Goal: Task Accomplishment & Management: Use online tool/utility

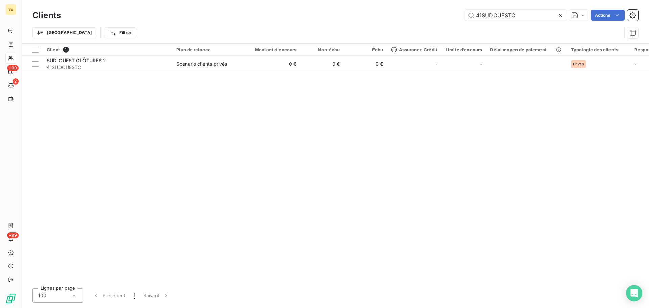
drag, startPoint x: 540, startPoint y: 17, endPoint x: 364, endPoint y: 21, distance: 176.0
click at [365, 21] on div "Clients 41SUDOUESTC Actions" at bounding box center [334, 15] width 605 height 14
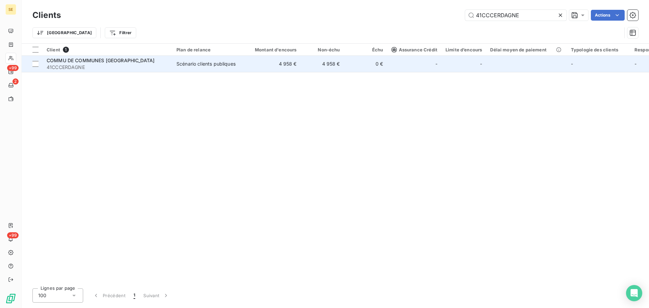
type input "41CCCERDAGNE"
click at [206, 69] on td "Scénario clients publiques" at bounding box center [207, 64] width 70 height 16
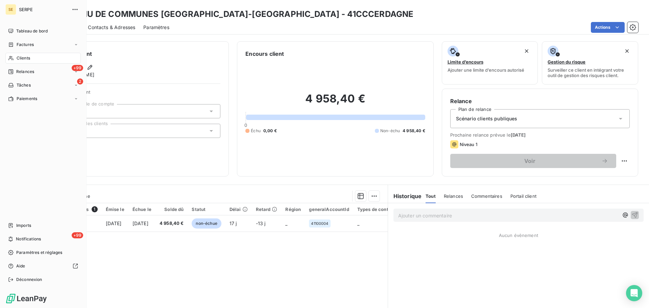
click at [25, 59] on span "Clients" at bounding box center [24, 58] width 14 height 6
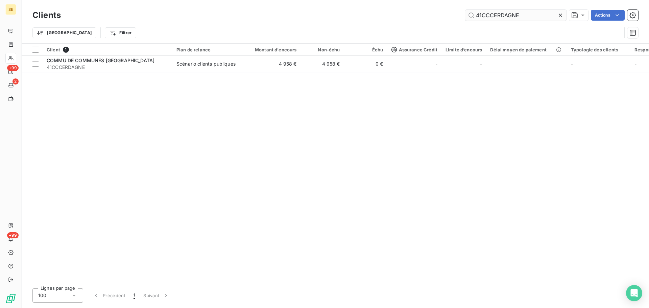
click at [514, 19] on input "41CCCERDAGNE" at bounding box center [515, 15] width 101 height 11
click at [524, 19] on input "41CCCERDAGNE" at bounding box center [515, 15] width 101 height 11
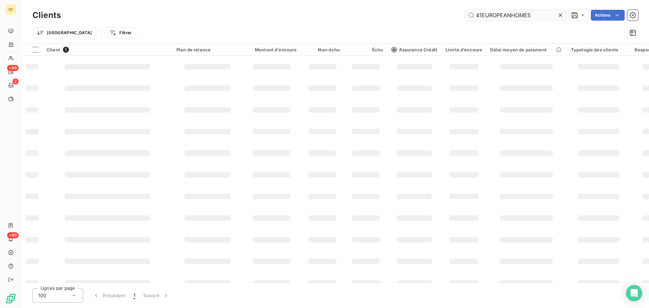
type input "41EUROPEANHOMES"
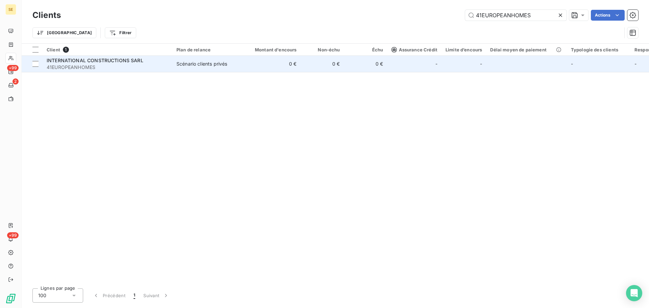
click at [266, 68] on td "0 €" at bounding box center [272, 64] width 58 height 16
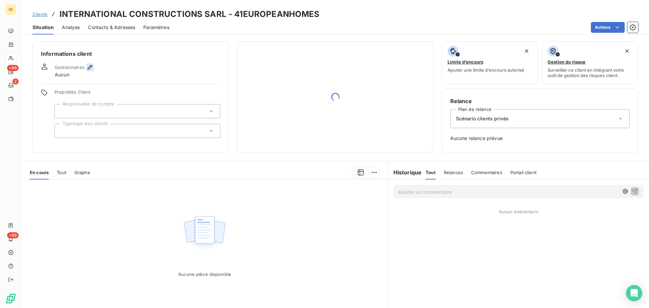
click at [87, 67] on icon "button" at bounding box center [89, 67] width 7 height 7
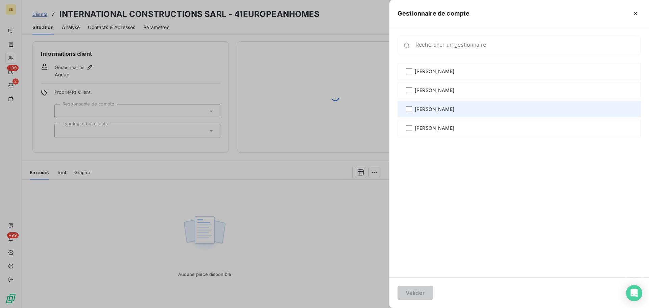
click at [425, 110] on span "[PERSON_NAME]" at bounding box center [434, 109] width 40 height 7
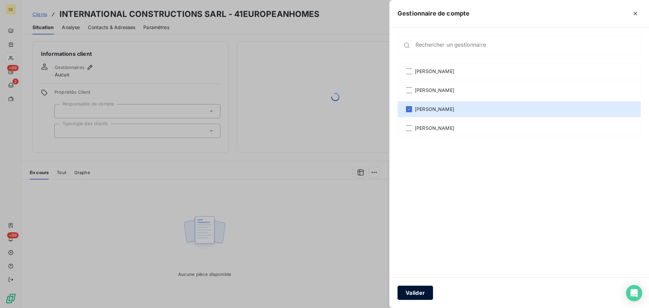
click at [420, 290] on button "Valider" at bounding box center [414, 292] width 35 height 14
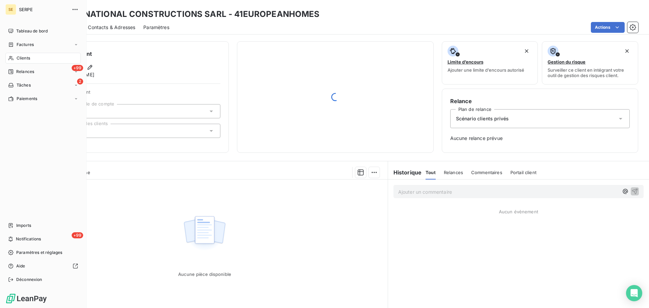
click at [13, 60] on icon at bounding box center [11, 57] width 6 height 5
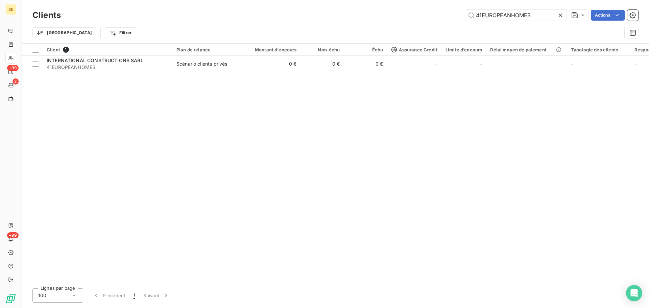
drag, startPoint x: 536, startPoint y: 16, endPoint x: 401, endPoint y: 13, distance: 135.1
click at [401, 13] on div "41EUROPEANHOMES Actions" at bounding box center [353, 15] width 569 height 11
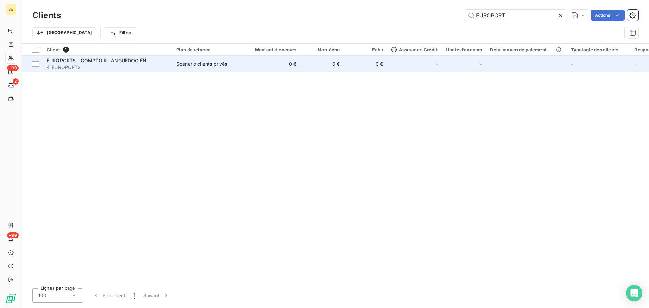
type input "EUROPORT"
click at [145, 60] on span "EUROPORTS - COMPTOIR LANGUEDOCIEN" at bounding box center [97, 60] width 100 height 6
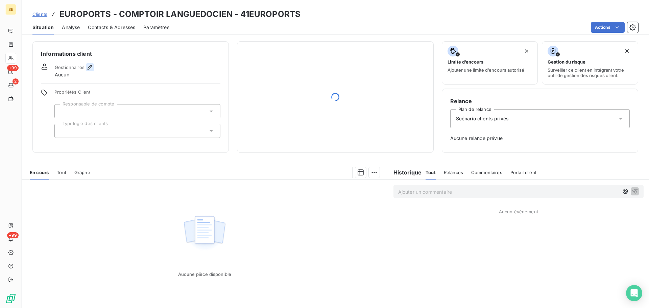
click at [92, 67] on icon "button" at bounding box center [89, 67] width 7 height 7
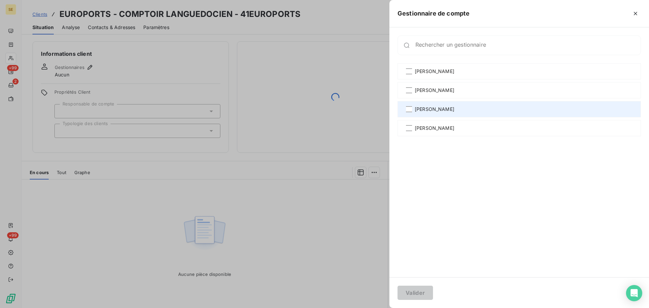
click at [434, 106] on span "[PERSON_NAME]" at bounding box center [434, 109] width 40 height 7
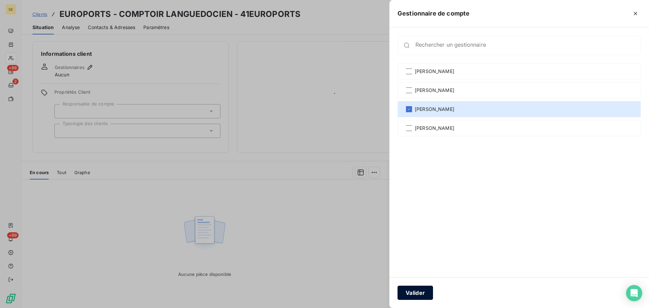
click at [411, 295] on button "Valider" at bounding box center [414, 292] width 35 height 14
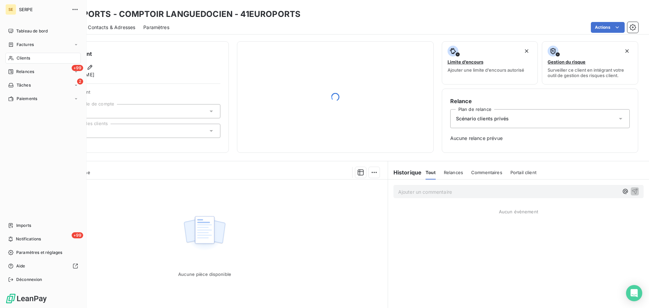
click at [20, 59] on span "Clients" at bounding box center [24, 58] width 14 height 6
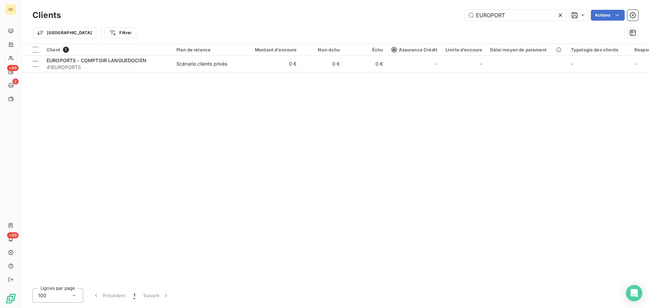
drag, startPoint x: 494, startPoint y: 15, endPoint x: 462, endPoint y: 11, distance: 32.3
click at [465, 13] on input "EUROPORT" at bounding box center [515, 15] width 101 height 11
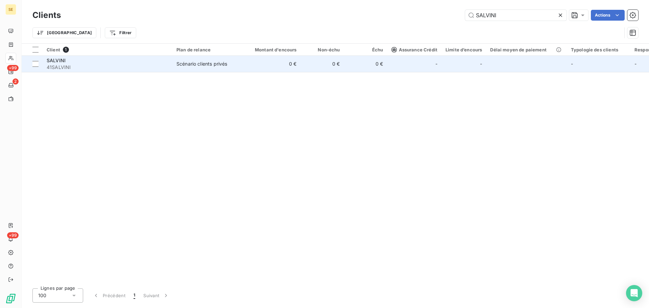
type input "SALVINI"
click at [219, 68] on td "Scénario clients privés" at bounding box center [207, 64] width 70 height 16
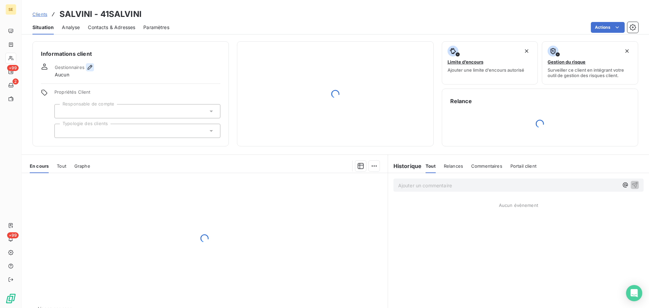
click at [91, 66] on icon "button" at bounding box center [89, 67] width 7 height 7
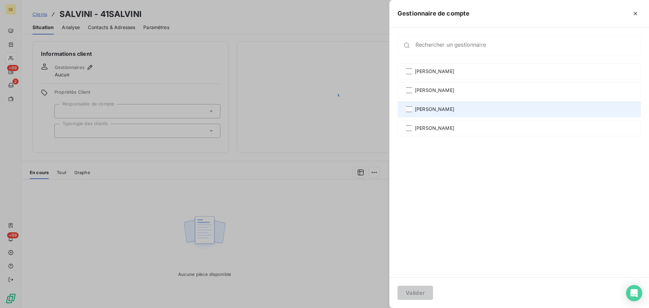
click at [444, 112] on span "[PERSON_NAME]" at bounding box center [434, 109] width 40 height 7
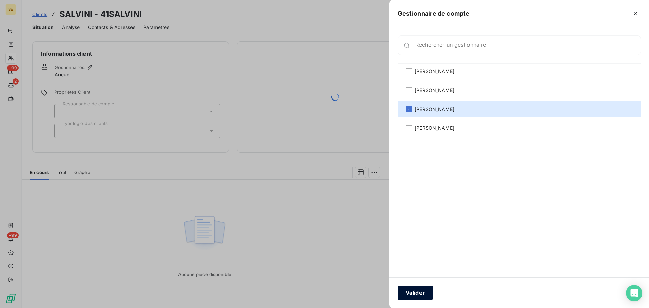
click at [423, 295] on button "Valider" at bounding box center [414, 292] width 35 height 14
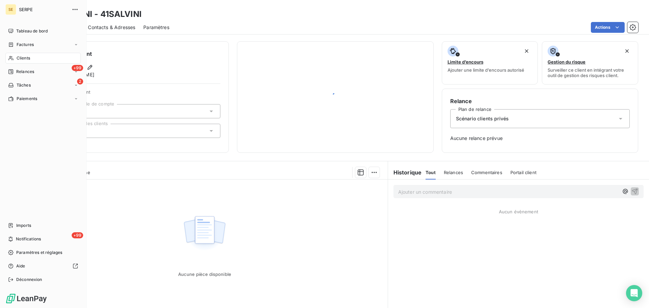
click at [19, 62] on div "Clients" at bounding box center [42, 58] width 75 height 11
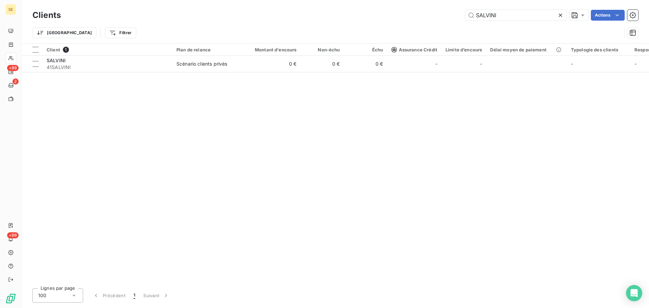
drag, startPoint x: 477, startPoint y: 21, endPoint x: 438, endPoint y: 21, distance: 38.5
click at [438, 21] on div "Clients SALVINI Actions" at bounding box center [334, 15] width 605 height 14
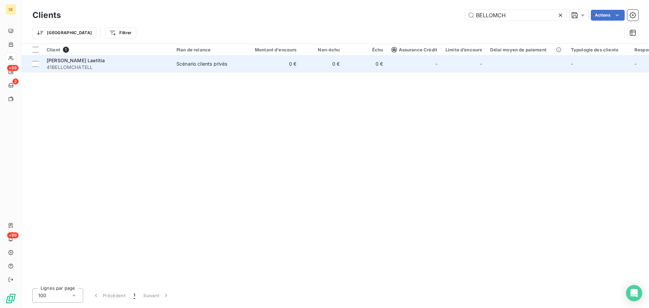
type input "BELLOMCH"
click at [108, 71] on td "[PERSON_NAME] Laetitia 41BELLOMCHATELL" at bounding box center [108, 64] width 130 height 16
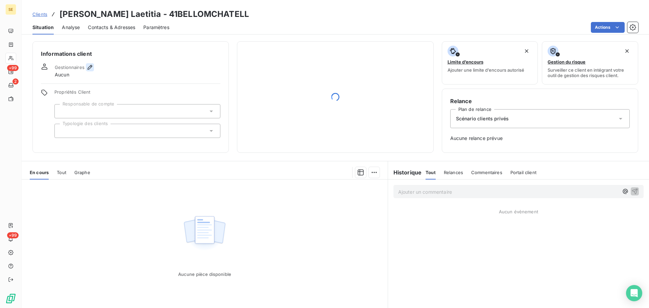
click at [91, 67] on icon "button" at bounding box center [89, 67] width 5 height 5
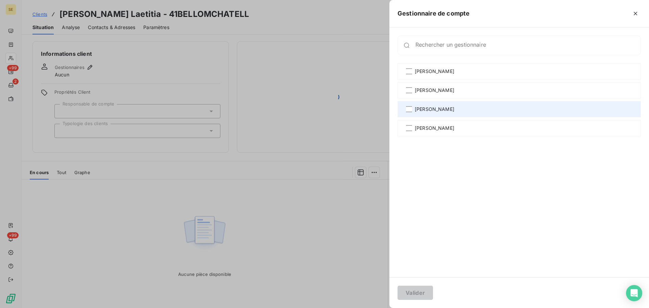
click at [451, 109] on div "[PERSON_NAME]" at bounding box center [518, 109] width 243 height 16
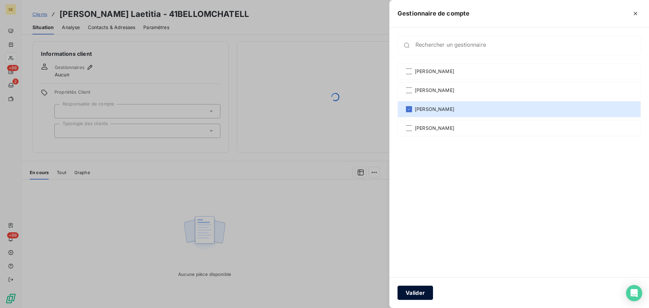
click at [418, 292] on button "Valider" at bounding box center [414, 292] width 35 height 14
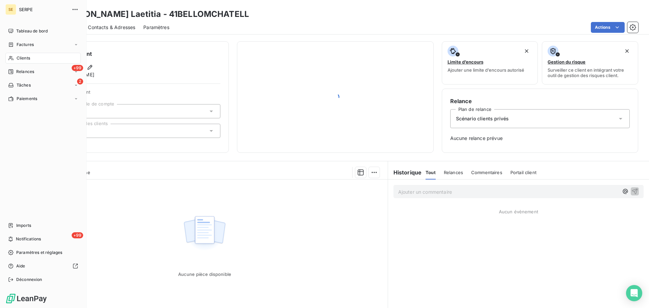
click at [17, 56] on span "Clients" at bounding box center [24, 58] width 14 height 6
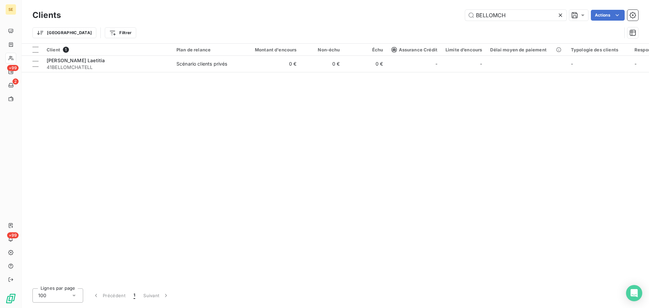
drag, startPoint x: 523, startPoint y: 17, endPoint x: 413, endPoint y: 14, distance: 110.2
click at [413, 14] on div "BELLOMCH Actions" at bounding box center [353, 15] width 569 height 11
type input "BAUDENSB"
click at [124, 72] on div "Client 1 Plan de relance Montant d'encours Non-échu Échu Assurance Crédit Limit…" at bounding box center [335, 163] width 627 height 239
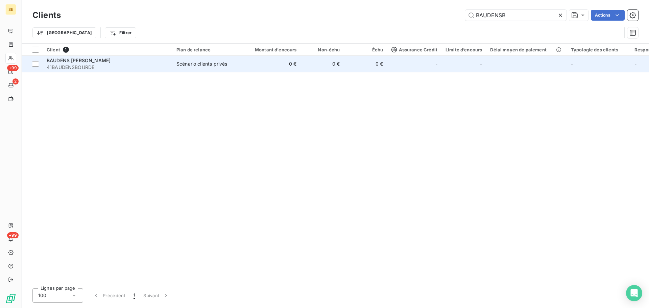
click at [123, 67] on span "41BAUDENSBOURDE" at bounding box center [108, 67] width 122 height 7
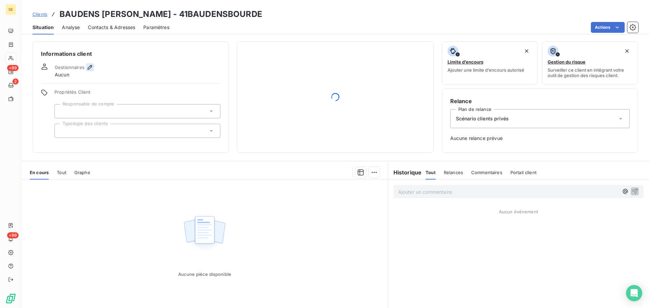
click at [92, 70] on icon "button" at bounding box center [89, 67] width 7 height 7
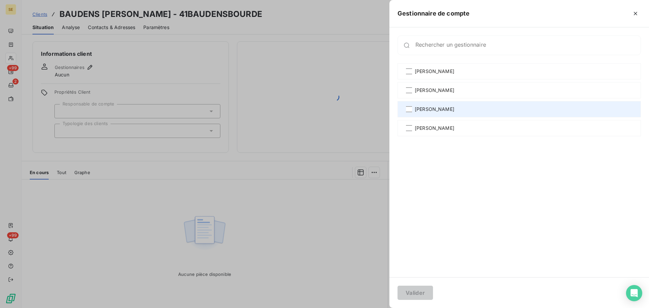
click at [461, 106] on div "[PERSON_NAME]" at bounding box center [518, 109] width 243 height 16
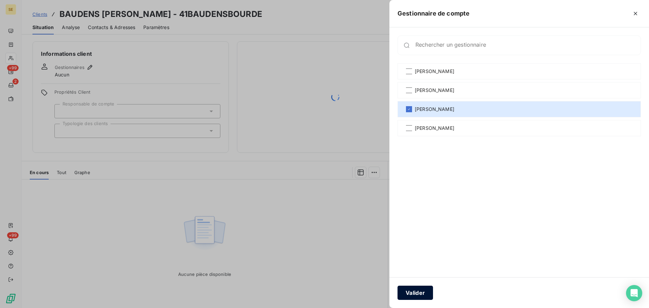
click at [418, 296] on button "Valider" at bounding box center [414, 292] width 35 height 14
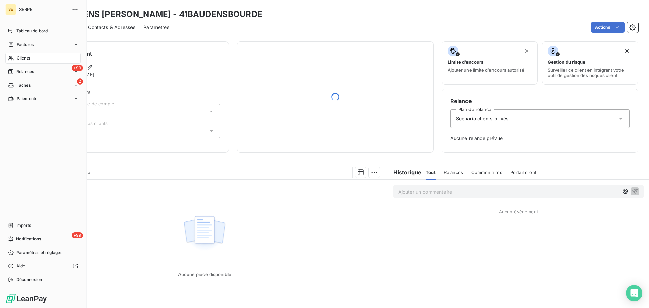
click at [31, 55] on div "Clients" at bounding box center [42, 58] width 75 height 11
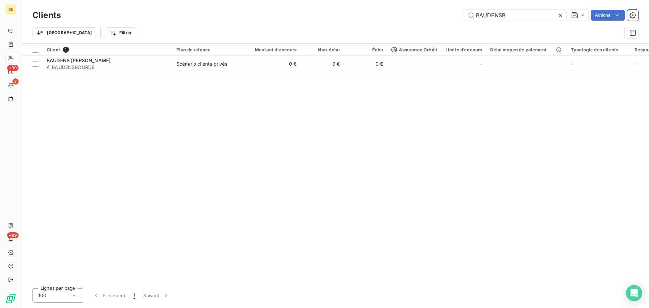
drag, startPoint x: 522, startPoint y: 16, endPoint x: 397, endPoint y: 25, distance: 125.7
click at [397, 24] on div "Clients BAUDENSB Actions Trier Filtrer" at bounding box center [334, 25] width 605 height 35
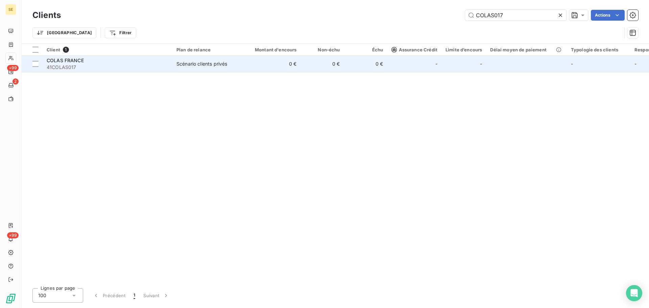
type input "COLAS017"
click at [61, 64] on span "41COLAS017" at bounding box center [108, 67] width 122 height 7
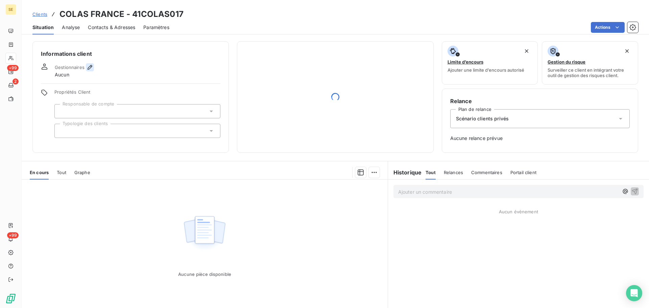
click at [87, 69] on icon "button" at bounding box center [89, 67] width 7 height 7
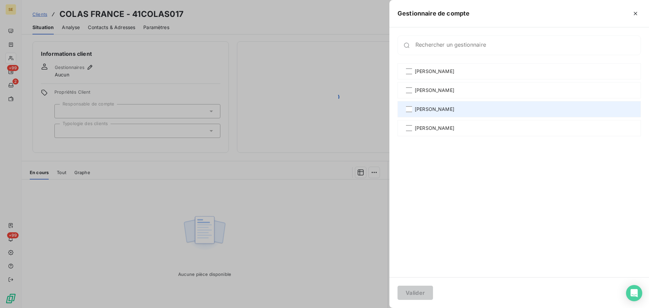
click at [447, 106] on span "[PERSON_NAME]" at bounding box center [434, 109] width 40 height 7
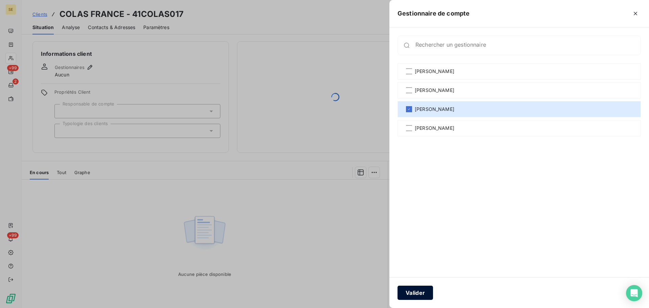
click at [421, 293] on button "Valider" at bounding box center [414, 292] width 35 height 14
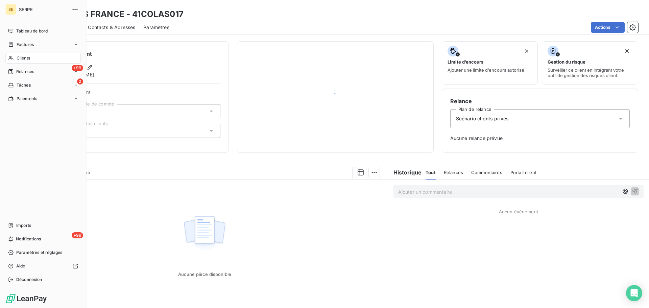
click at [19, 56] on span "Clients" at bounding box center [24, 58] width 14 height 6
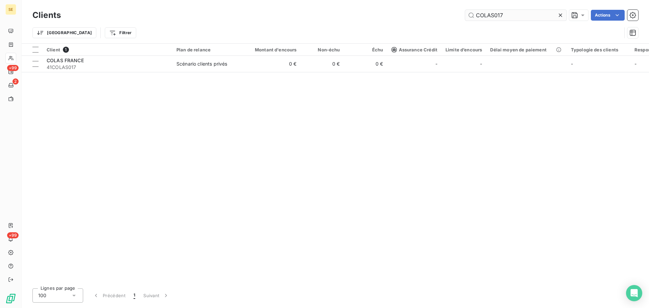
drag, startPoint x: 506, startPoint y: 16, endPoint x: 481, endPoint y: 19, distance: 25.2
click at [483, 18] on input "COLAS017" at bounding box center [515, 15] width 101 height 11
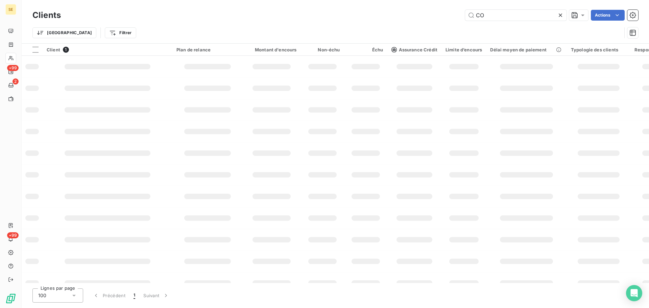
type input "C"
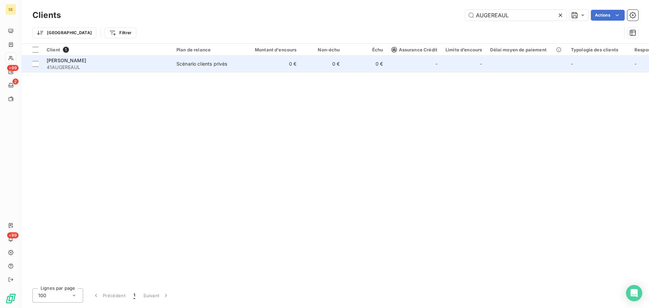
type input "AUGEREAUL"
click at [284, 62] on td "0 €" at bounding box center [272, 64] width 58 height 16
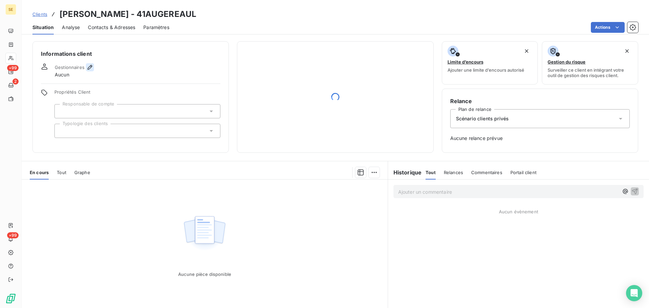
click at [92, 64] on icon "button" at bounding box center [89, 67] width 7 height 7
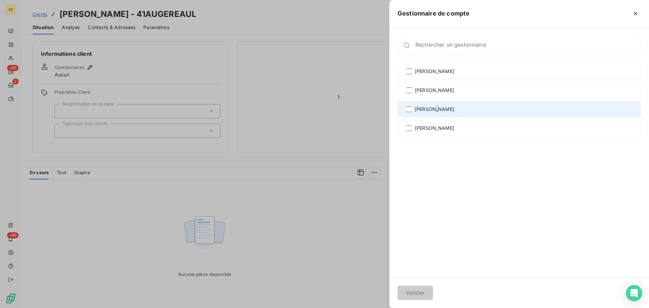
click at [432, 107] on span "[PERSON_NAME]" at bounding box center [434, 109] width 40 height 7
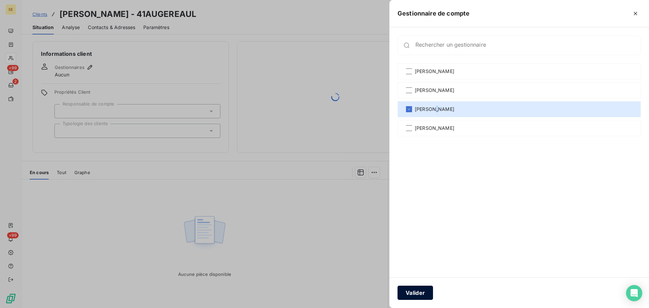
click at [420, 293] on button "Valider" at bounding box center [414, 292] width 35 height 14
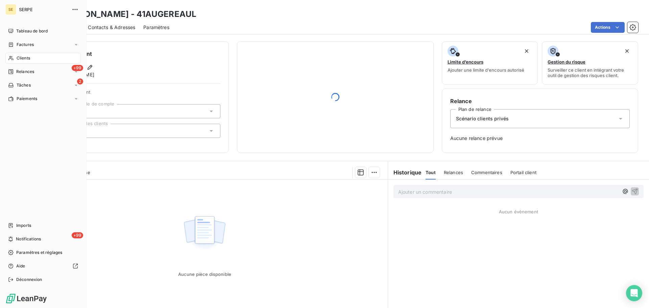
click at [24, 53] on nav "Tableau de bord Factures Clients +99 Relances 2 Tâches Paiements" at bounding box center [42, 65] width 75 height 78
click at [22, 56] on span "Clients" at bounding box center [24, 58] width 14 height 6
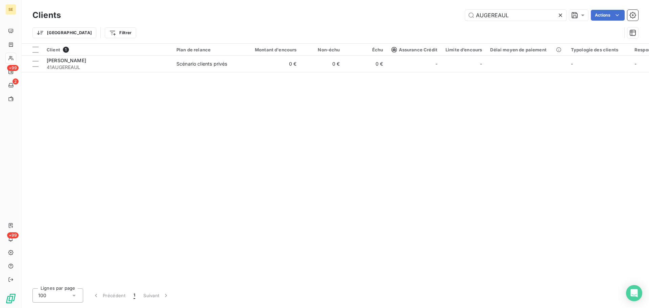
drag, startPoint x: 521, startPoint y: 10, endPoint x: 411, endPoint y: 14, distance: 109.5
click at [413, 14] on div "AUGEREAUL Actions" at bounding box center [353, 15] width 569 height 11
type input "PATIO"
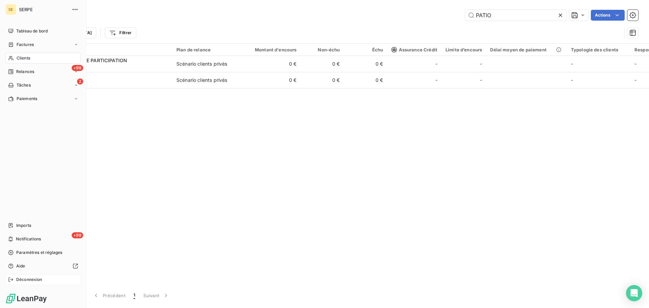
click at [39, 276] on div "Déconnexion" at bounding box center [42, 279] width 75 height 11
